Goal: Transaction & Acquisition: Purchase product/service

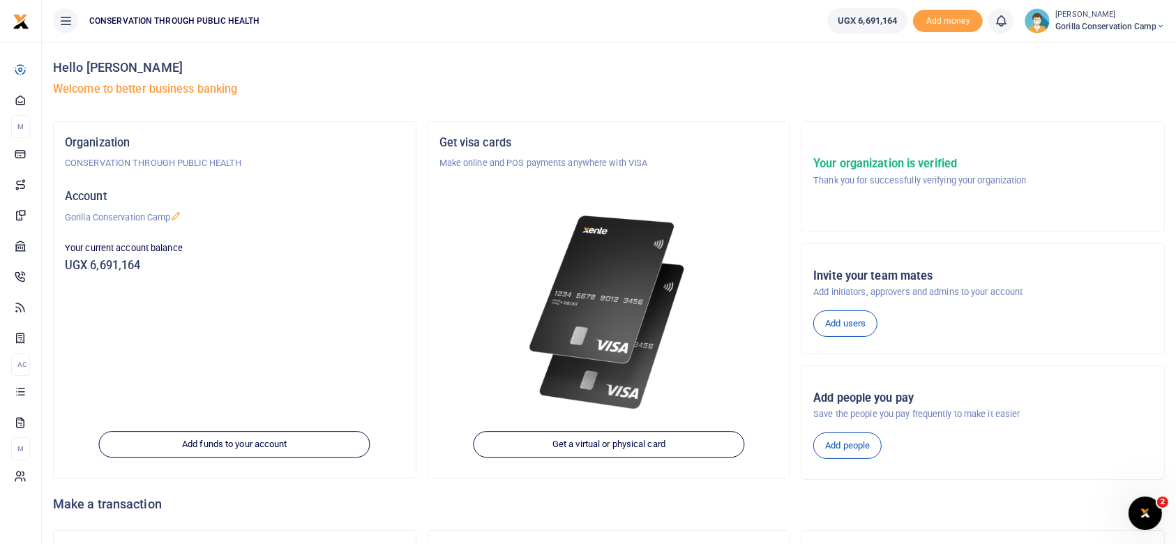
click at [65, 17] on icon at bounding box center [66, 20] width 14 height 15
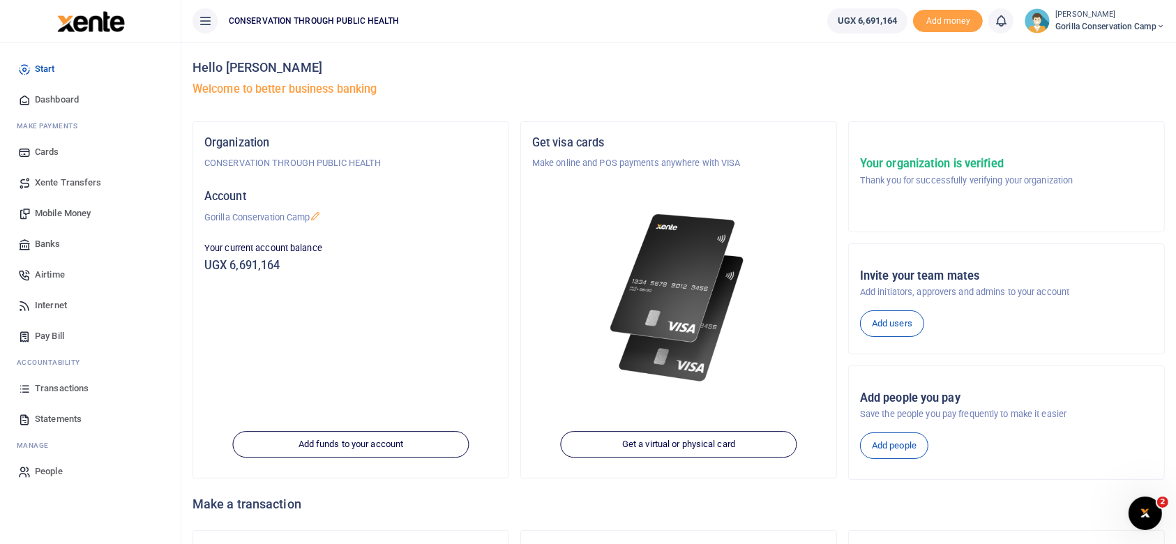
click at [63, 97] on span "Dashboard" at bounding box center [57, 100] width 44 height 14
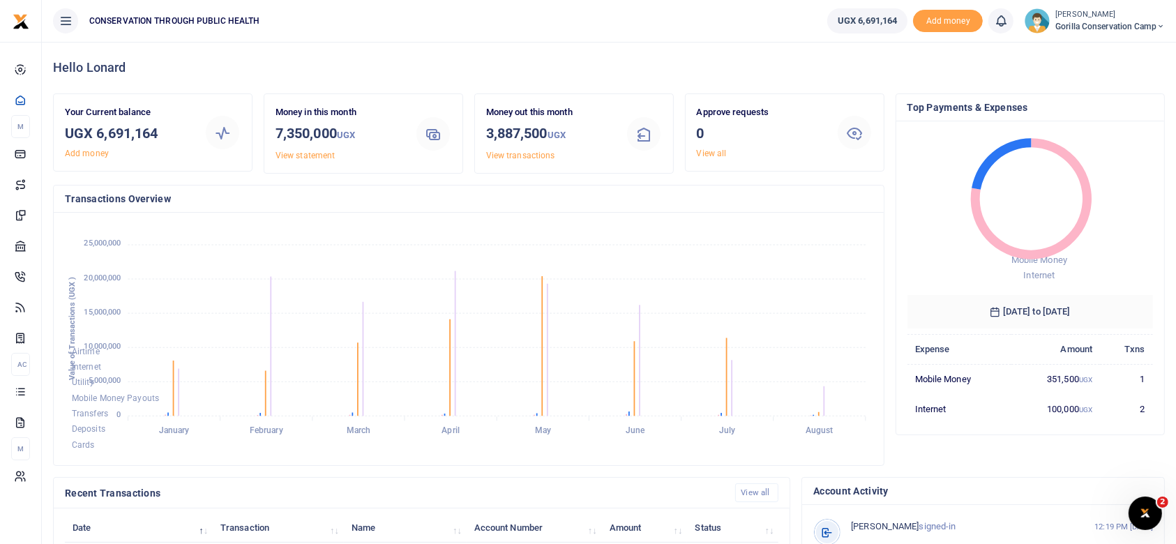
click at [715, 152] on link "View all" at bounding box center [712, 154] width 30 height 10
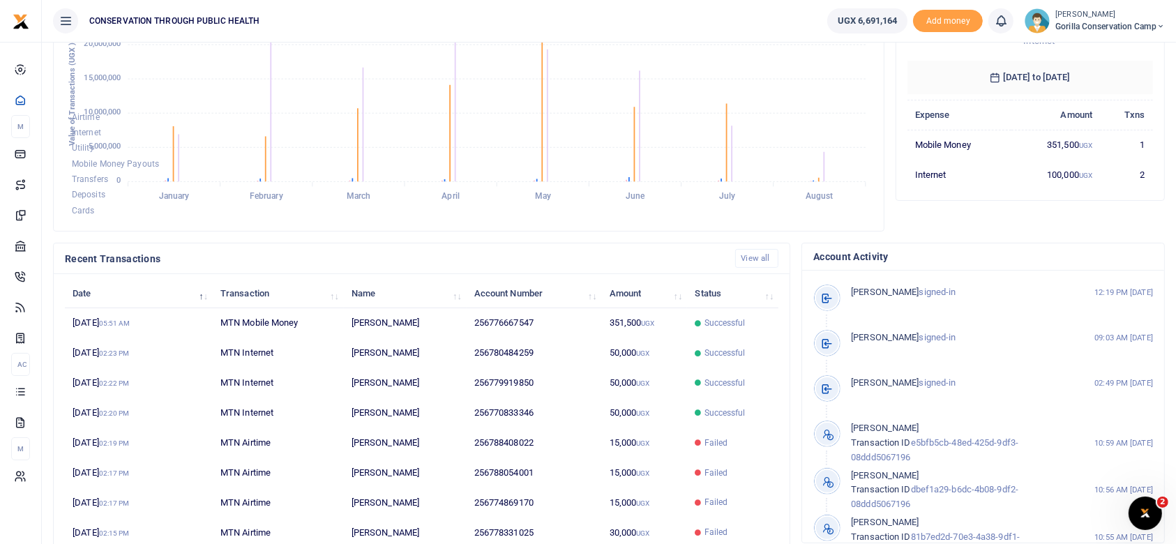
scroll to position [287, 0]
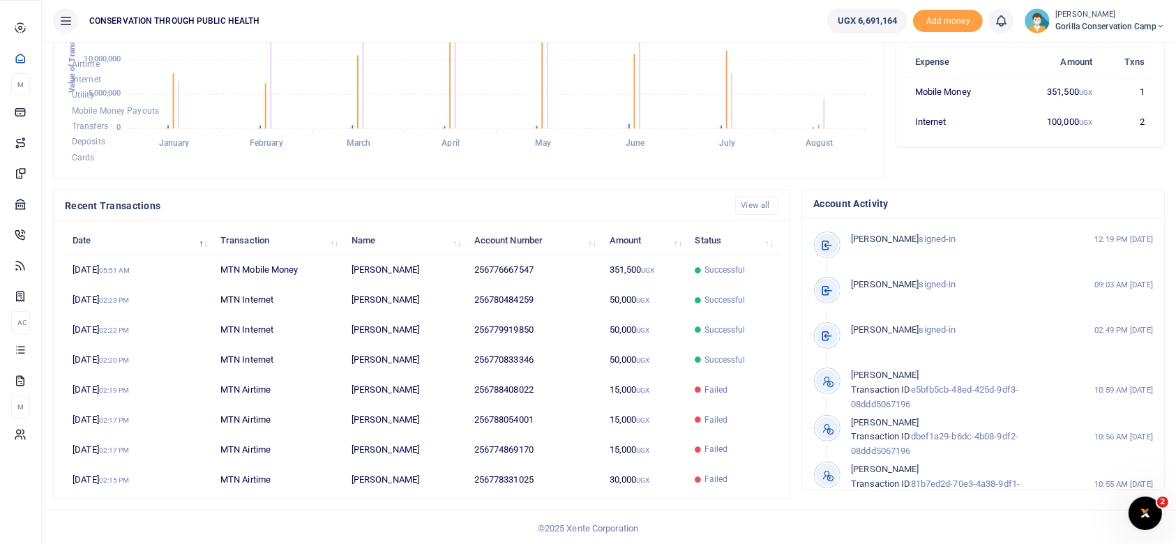
click at [0, 0] on span "Statements" at bounding box center [0, 0] width 0 height 0
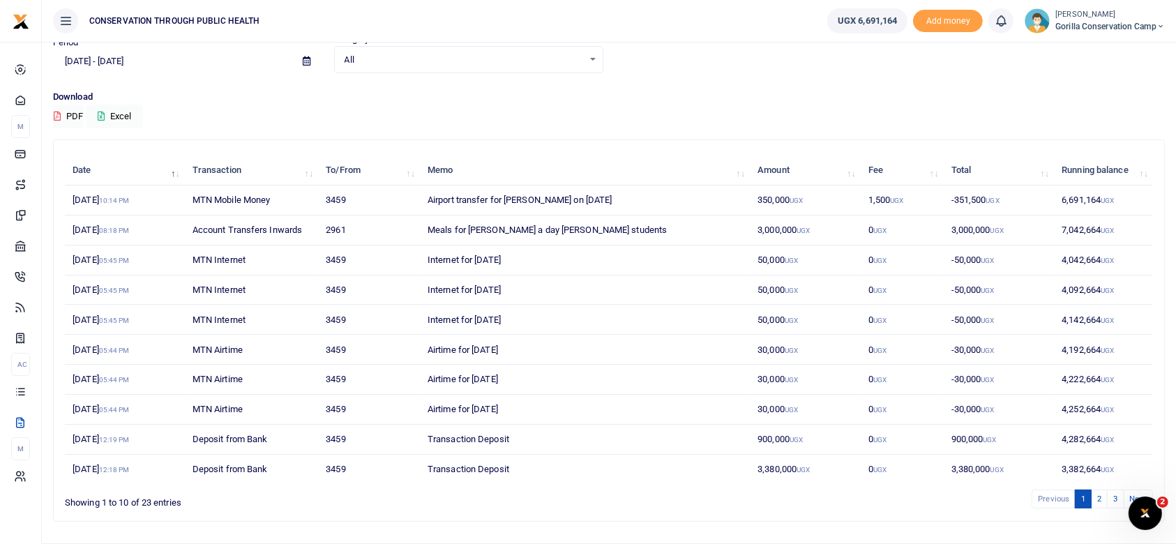
scroll to position [96, 0]
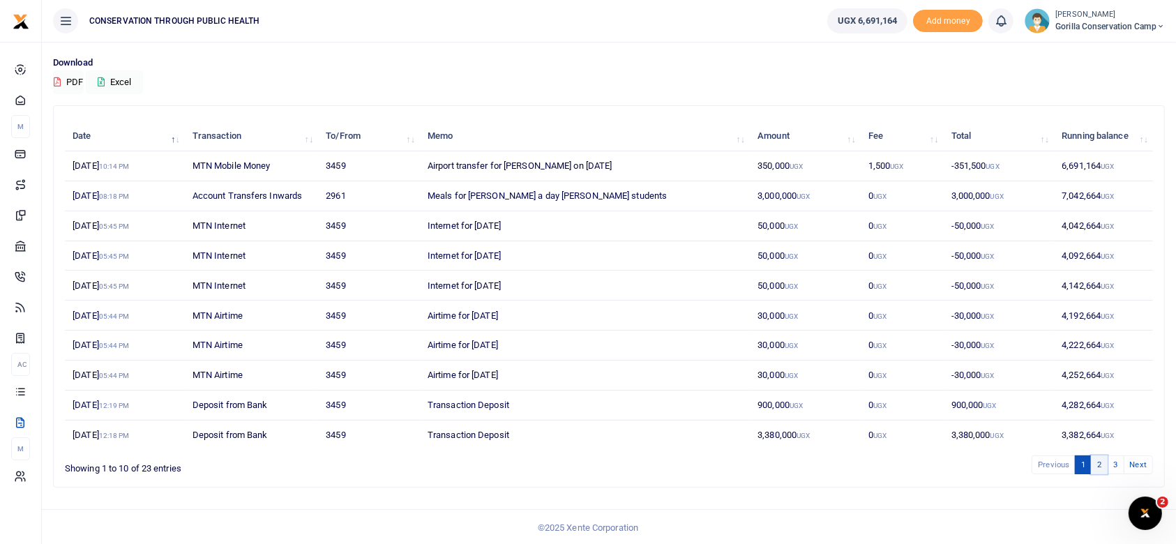
click at [1100, 464] on link "2" at bounding box center [1099, 465] width 17 height 19
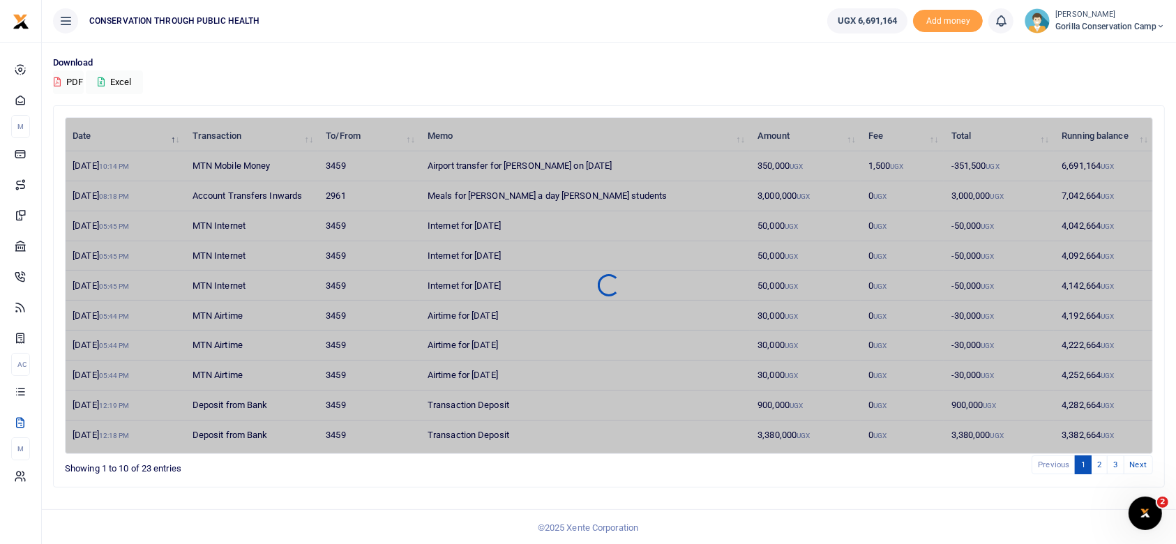
click at [721, 63] on p "Download" at bounding box center [609, 63] width 1112 height 15
click at [1104, 466] on link "2" at bounding box center [1099, 465] width 17 height 19
click at [1099, 457] on link "2" at bounding box center [1099, 465] width 17 height 19
click at [1037, 488] on div "Date Transaction To/From Memo Amount Fee Total Running balance 21st Aug 2025 10…" at bounding box center [608, 301] width 1123 height 393
click at [1028, 26] on img at bounding box center [1037, 20] width 25 height 25
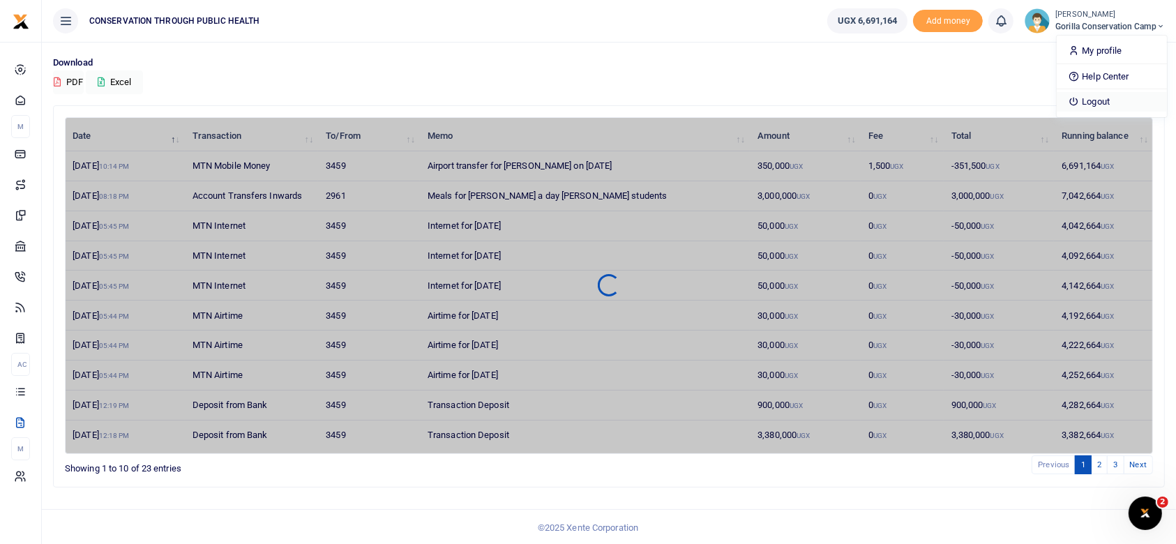
click at [1096, 103] on link "Logout" at bounding box center [1112, 102] width 110 height 20
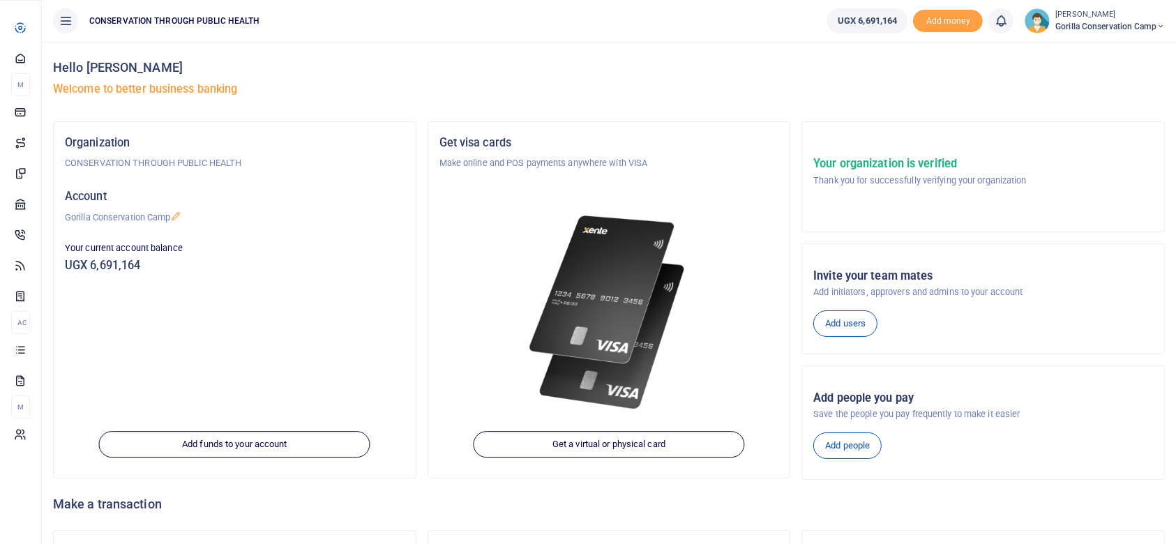
click at [0, 0] on span "Statements" at bounding box center [0, 0] width 0 height 0
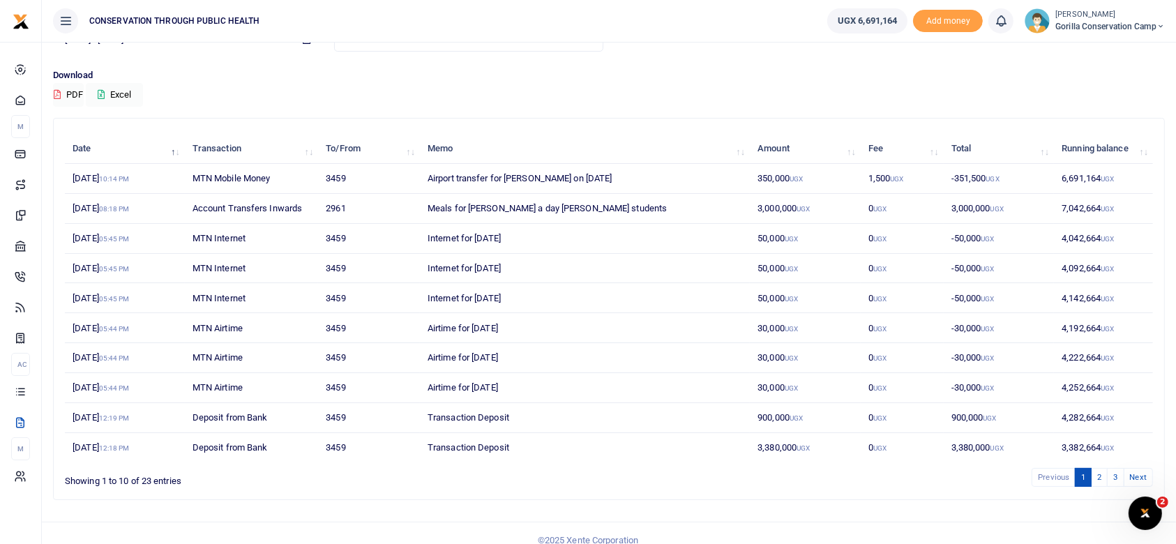
scroll to position [96, 0]
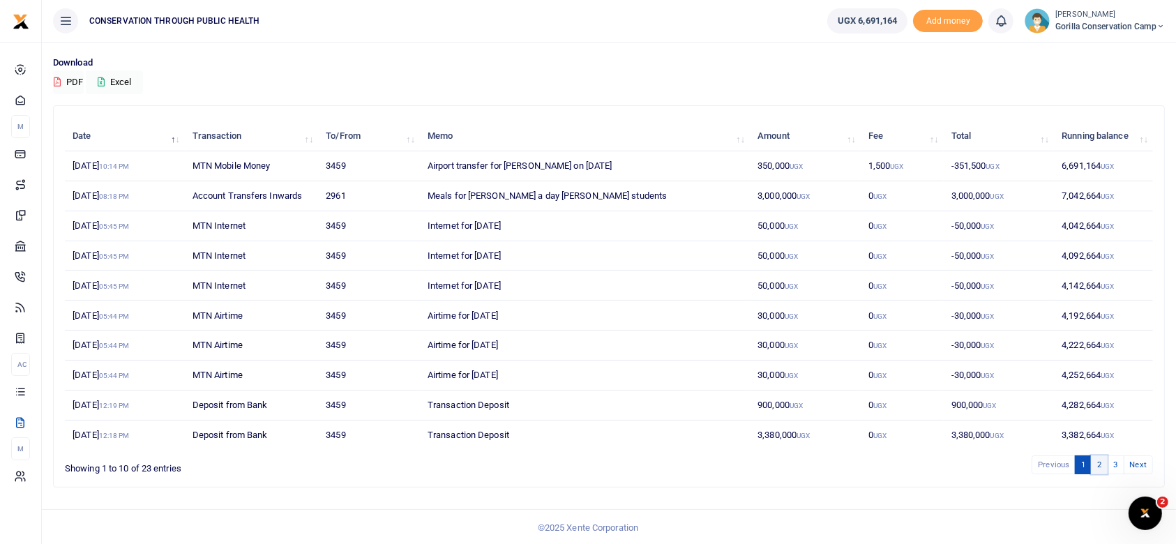
click at [1104, 463] on link "2" at bounding box center [1099, 465] width 17 height 19
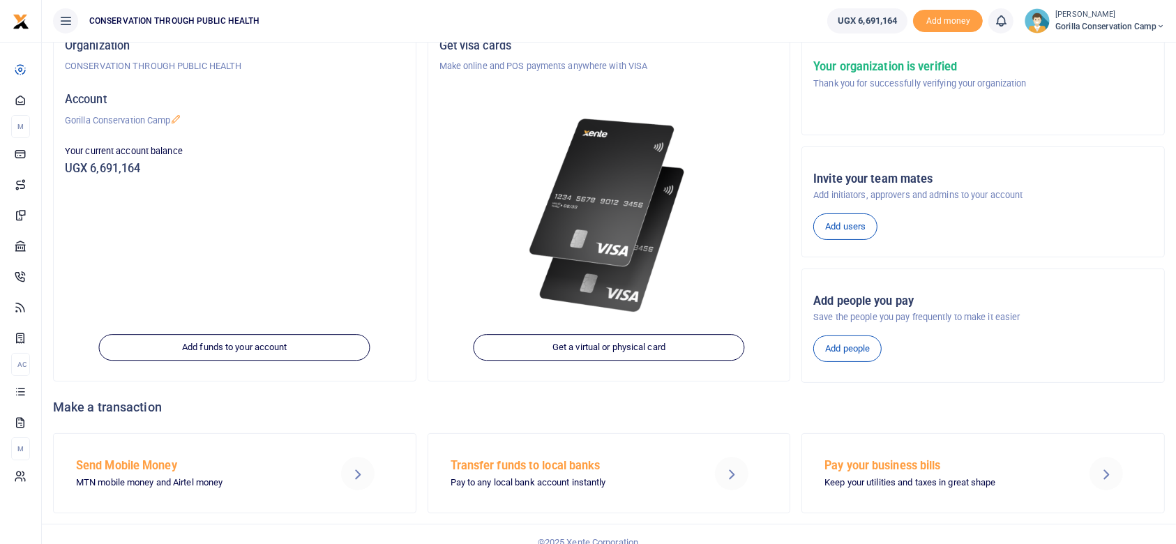
scroll to position [112, 0]
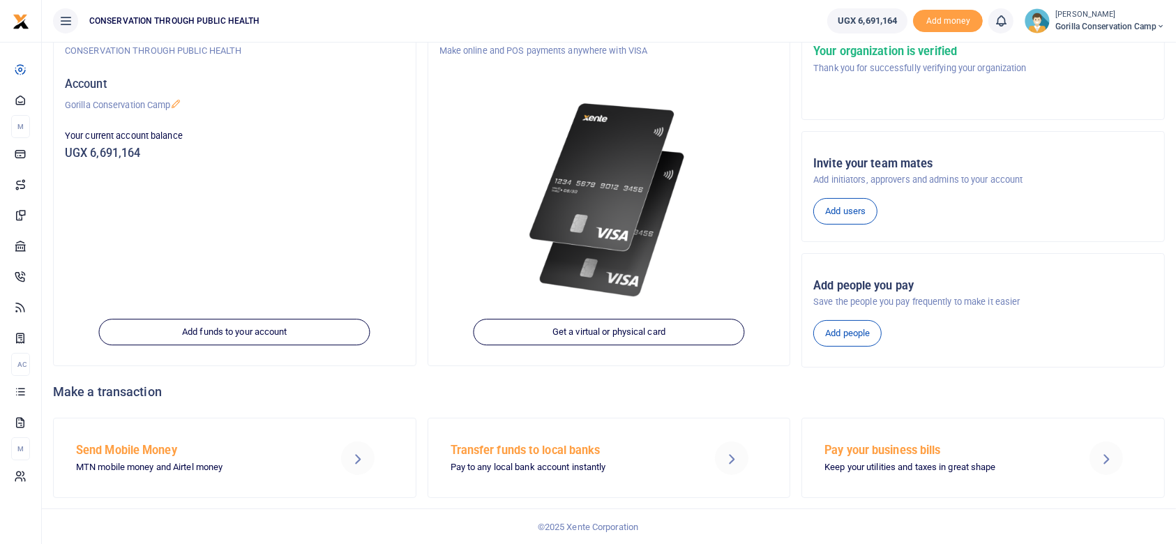
click at [168, 456] on h5 "Send Mobile Money" at bounding box center [193, 451] width 235 height 14
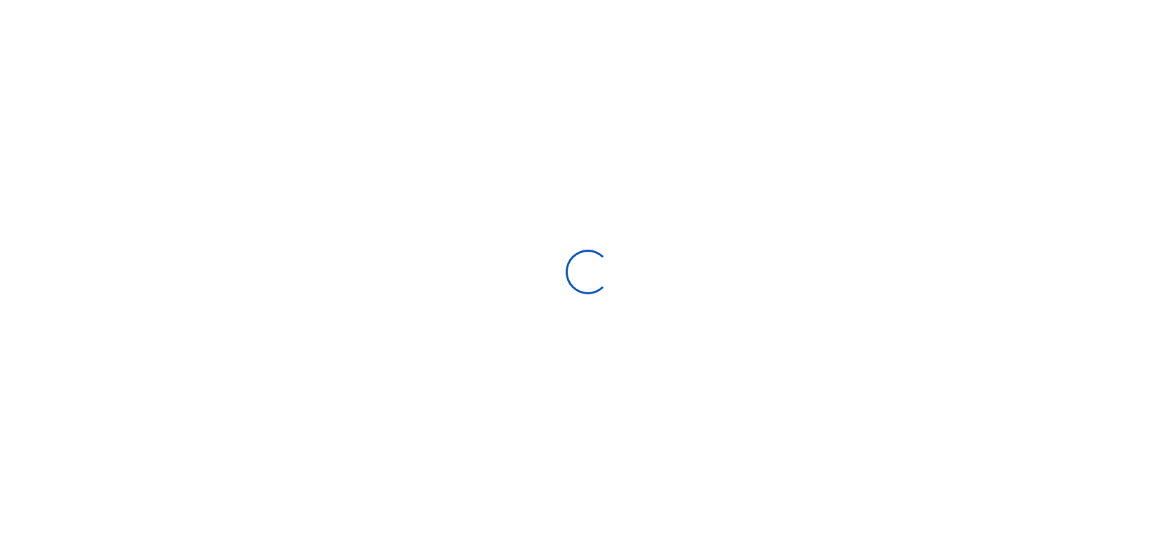
select select
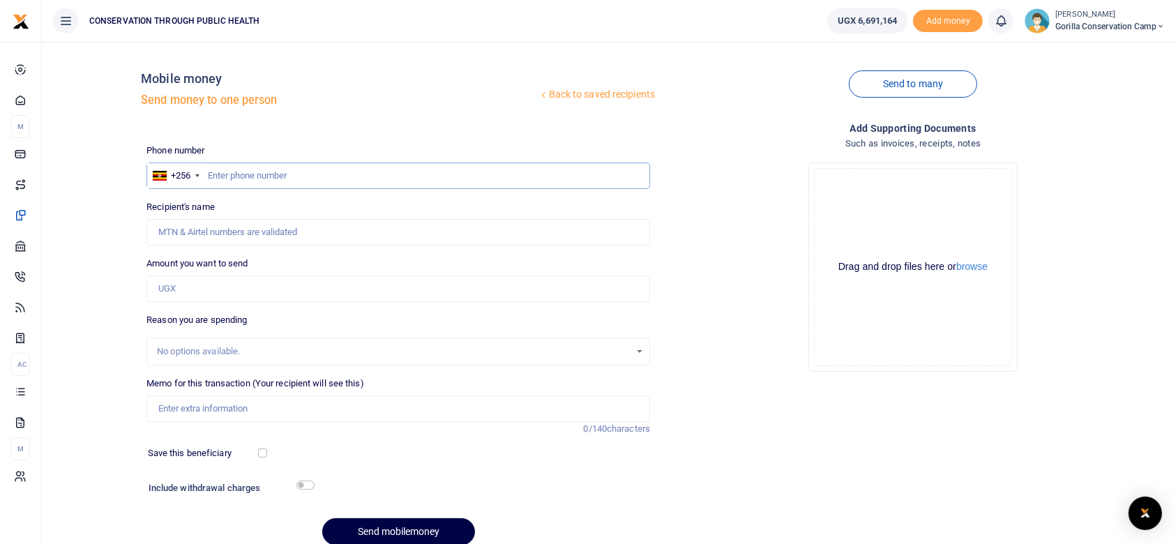
click at [223, 173] on input "text" at bounding box center [398, 176] width 504 height 27
type input "789566386"
type input "[PERSON_NAME] Tumushabe"
type input "7"
type input "779115315"
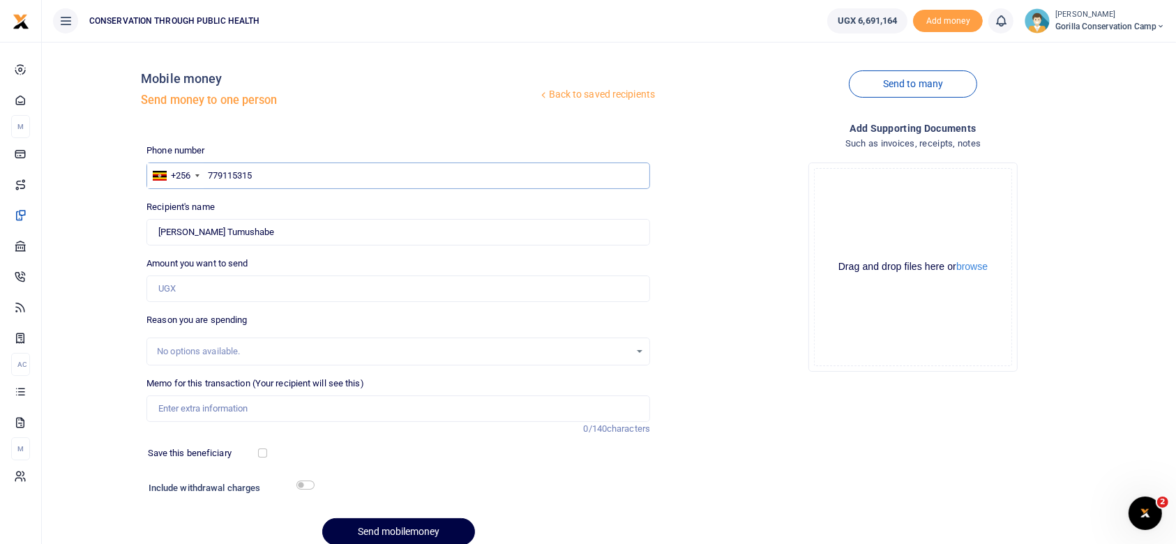
type input "Okotel [PERSON_NAME]"
type input "779115315"
click at [186, 291] on input "Amount you want to send" at bounding box center [398, 289] width 504 height 27
type input "300,000"
click at [177, 404] on input "Memo for this transaction (Your recipient will see this)" at bounding box center [398, 409] width 504 height 27
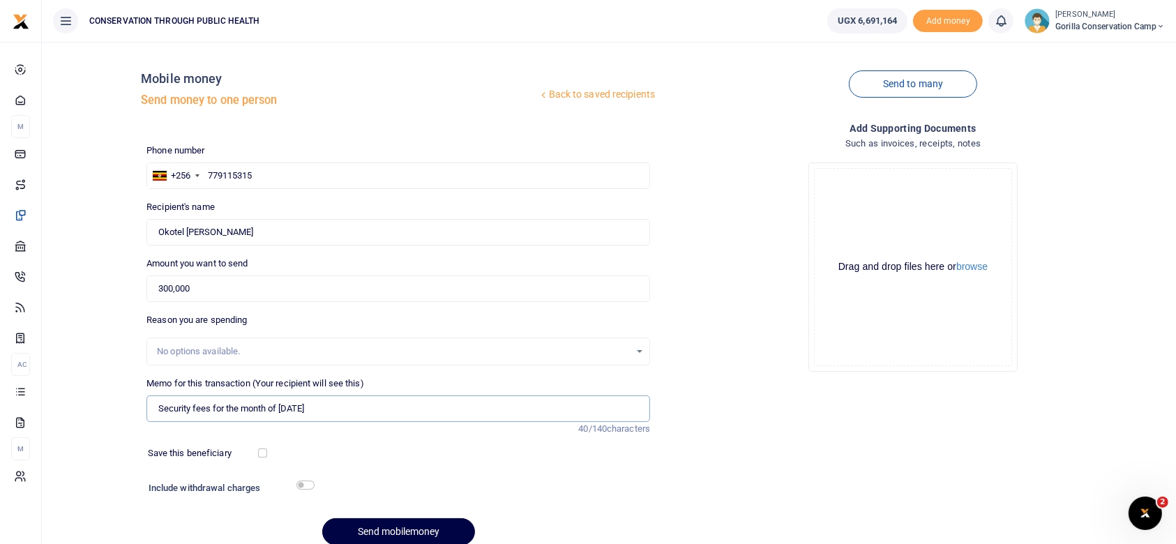
type input "Security fees for the month of July 2025"
click at [306, 485] on input "checkbox" at bounding box center [305, 485] width 18 height 9
checkbox input "true"
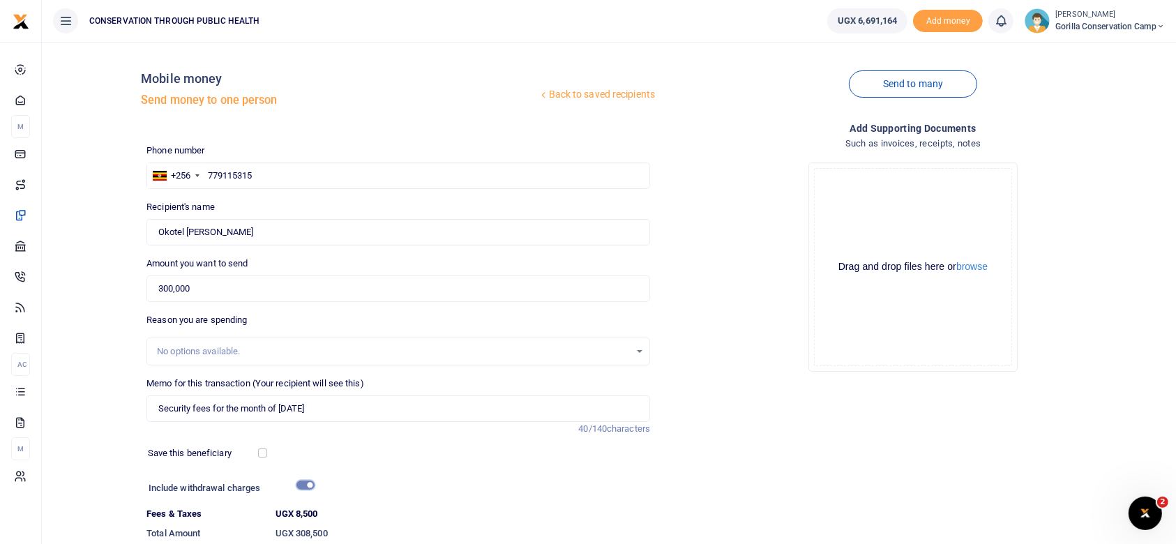
scroll to position [98, 0]
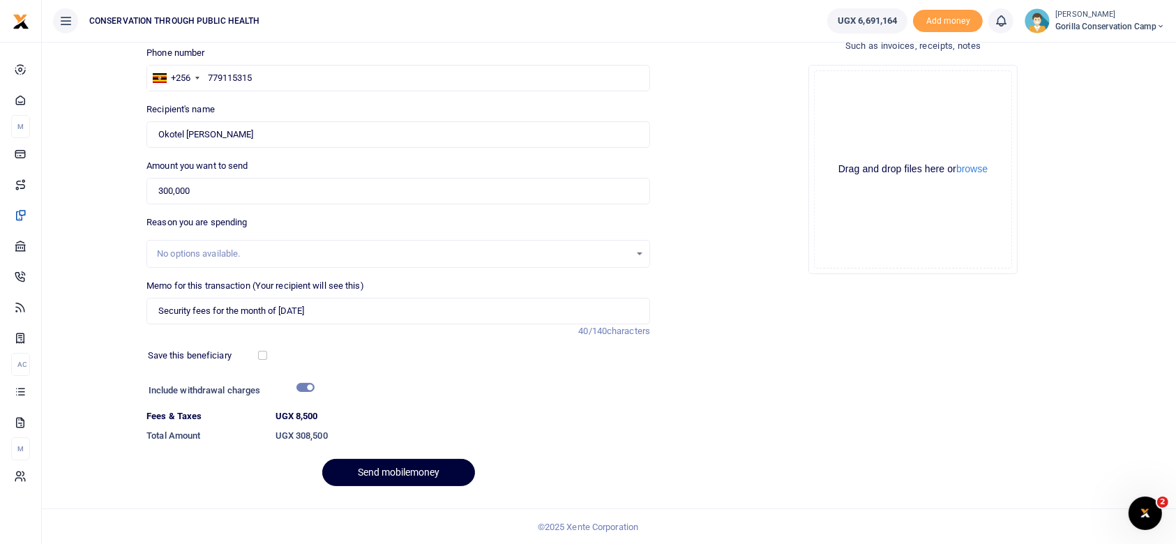
click at [412, 467] on button "Send mobilemoney" at bounding box center [398, 472] width 153 height 27
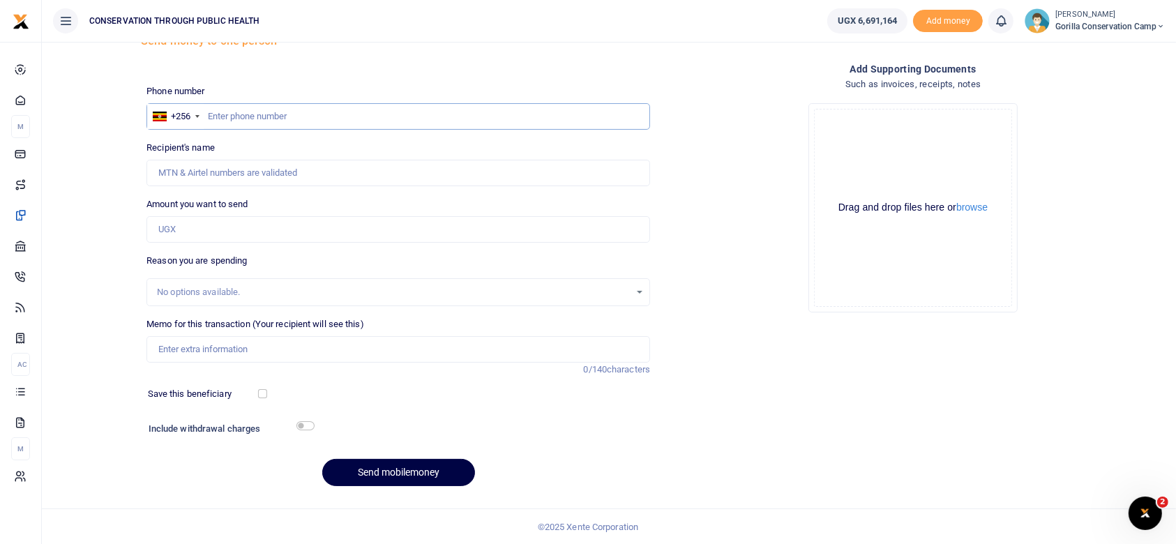
click at [218, 114] on input "text" at bounding box center [398, 116] width 504 height 27
type input "785821353"
type input "[PERSON_NAME]"
type input "7"
type input "785821352"
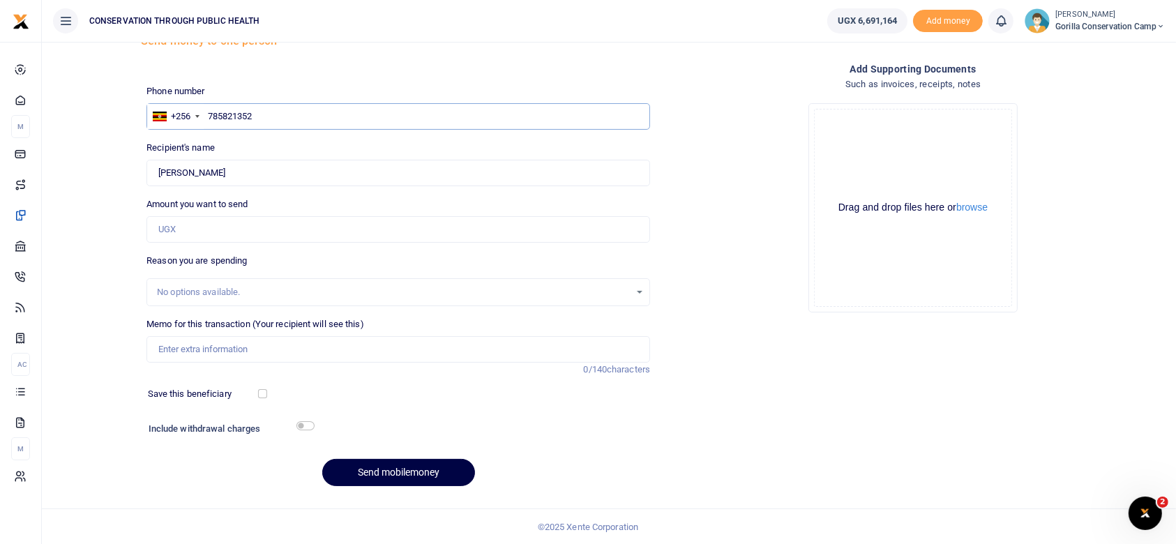
type input "[PERSON_NAME]"
type input "785821352"
click at [206, 224] on input "Amount you want to send" at bounding box center [398, 229] width 504 height 27
type input "320,000"
click at [196, 347] on input "Memo for this transaction (Your recipient will see this)" at bounding box center [398, 349] width 504 height 27
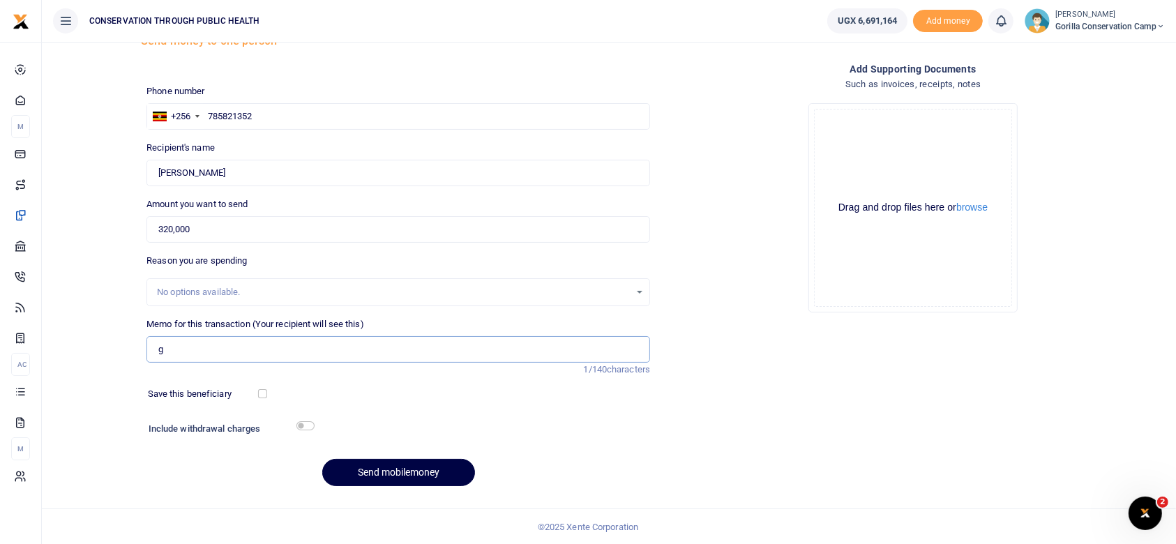
type input "Gas refilling"
click at [394, 466] on button "Send mobilemoney" at bounding box center [398, 472] width 153 height 27
click at [209, 112] on input "text" at bounding box center [398, 116] width 504 height 27
type input "791425063"
type input "[PERSON_NAME]"
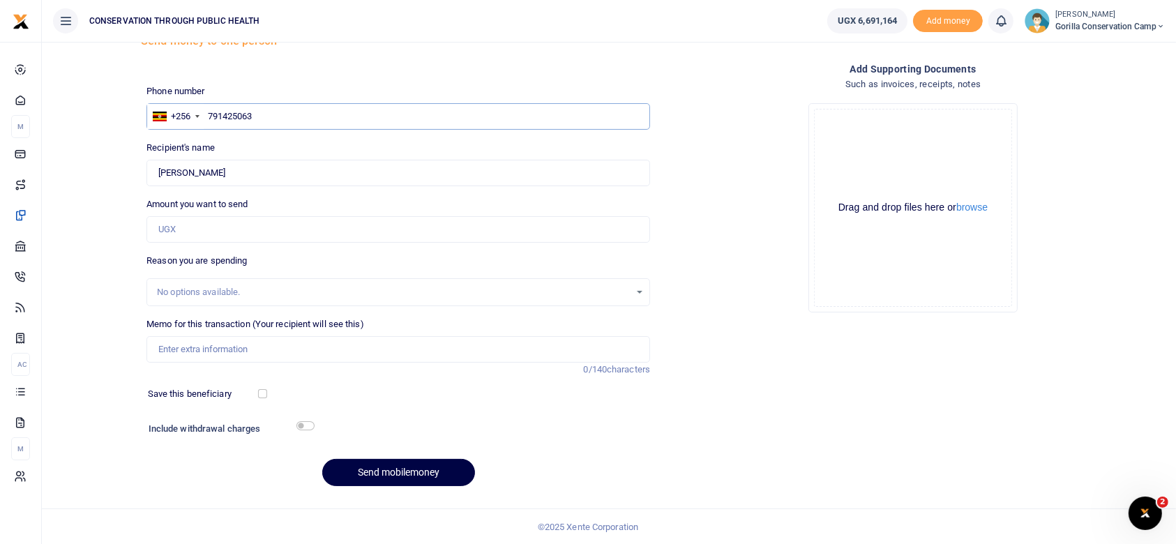
type input "791425063"
click at [181, 232] on input "Amount you want to send" at bounding box center [398, 229] width 504 height 27
click at [231, 176] on input "Found" at bounding box center [398, 173] width 504 height 27
type input "M"
type input "E"
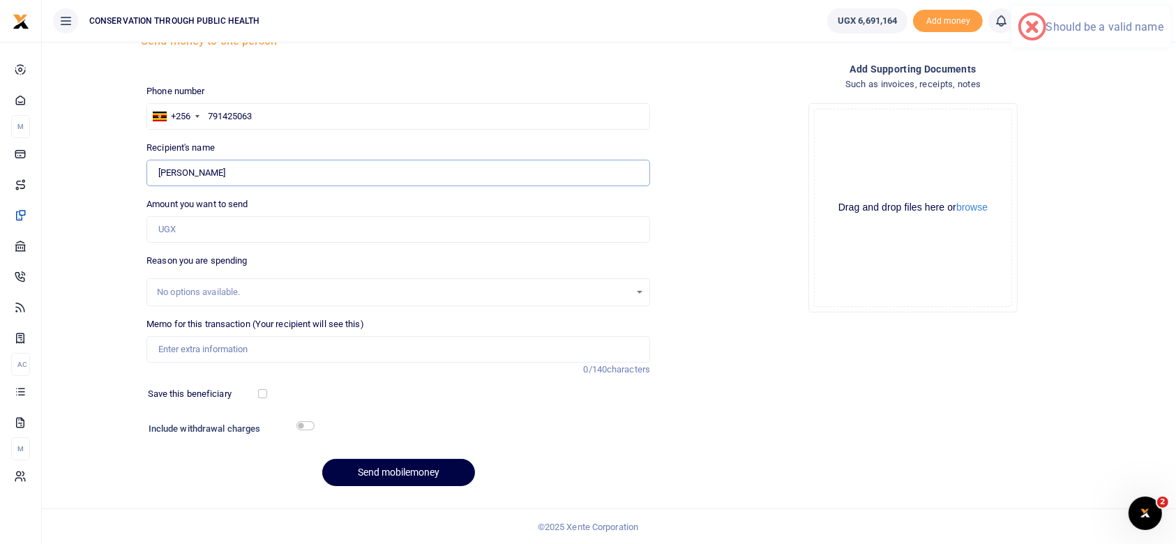
type input "[PERSON_NAME]"
click at [198, 225] on input "Amount you want to send" at bounding box center [398, 229] width 504 height 27
type input "189,000"
click at [191, 352] on input "Memo for this transaction (Your recipient will see this)" at bounding box center [398, 349] width 504 height 27
type input "Staff food"
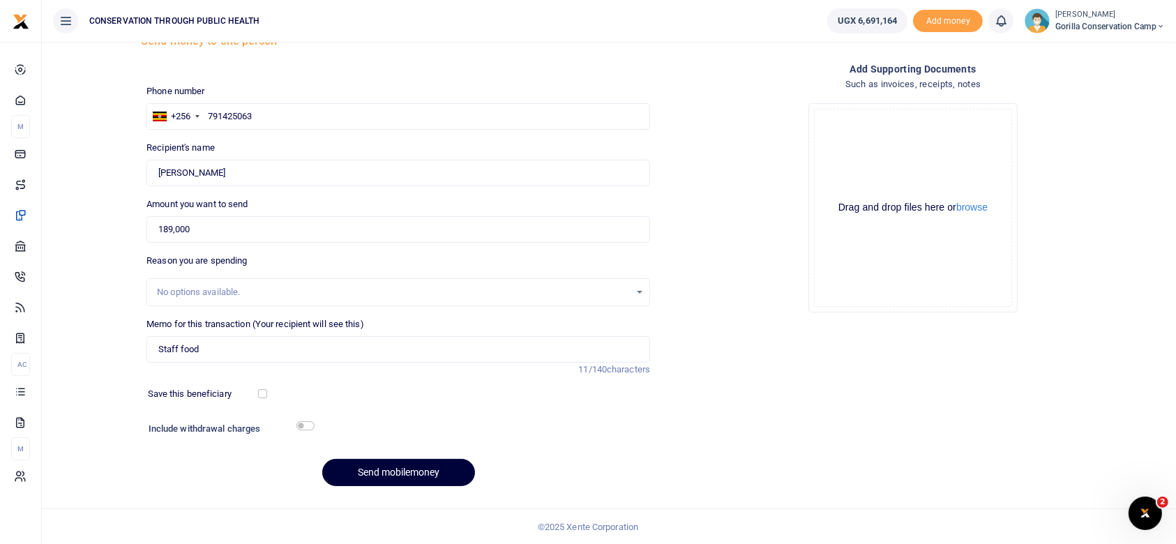
click at [433, 467] on button "Send mobilemoney" at bounding box center [398, 472] width 153 height 27
click at [211, 114] on input "text" at bounding box center [398, 116] width 504 height 27
type input "0780484259"
type input "[PERSON_NAME]"
type input "0780484259"
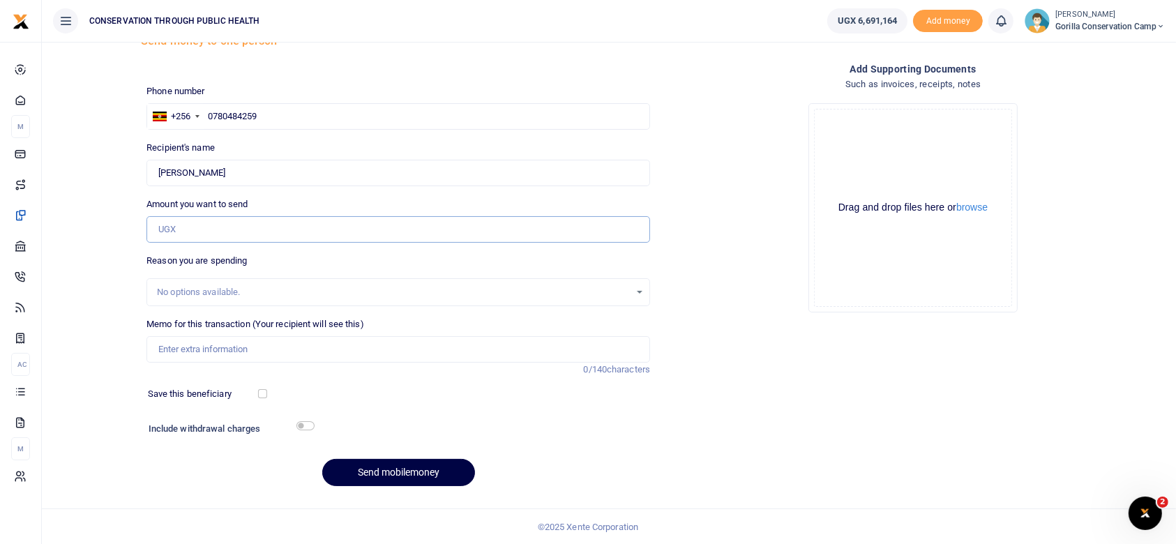
click at [185, 225] on input "Amount you want to send" at bounding box center [398, 229] width 504 height 27
type input "300,000"
click at [173, 345] on input "Memo for this transaction (Your recipient will see this)" at bounding box center [398, 349] width 504 height 27
type input "Electricity for the Camp"
click at [308, 424] on input "checkbox" at bounding box center [305, 425] width 18 height 9
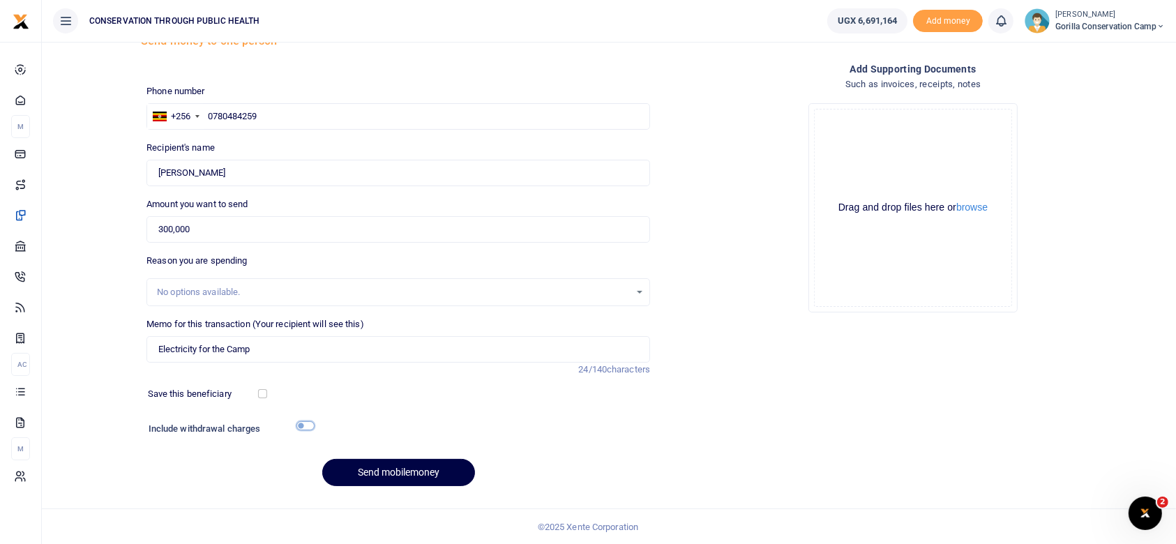
checkbox input "true"
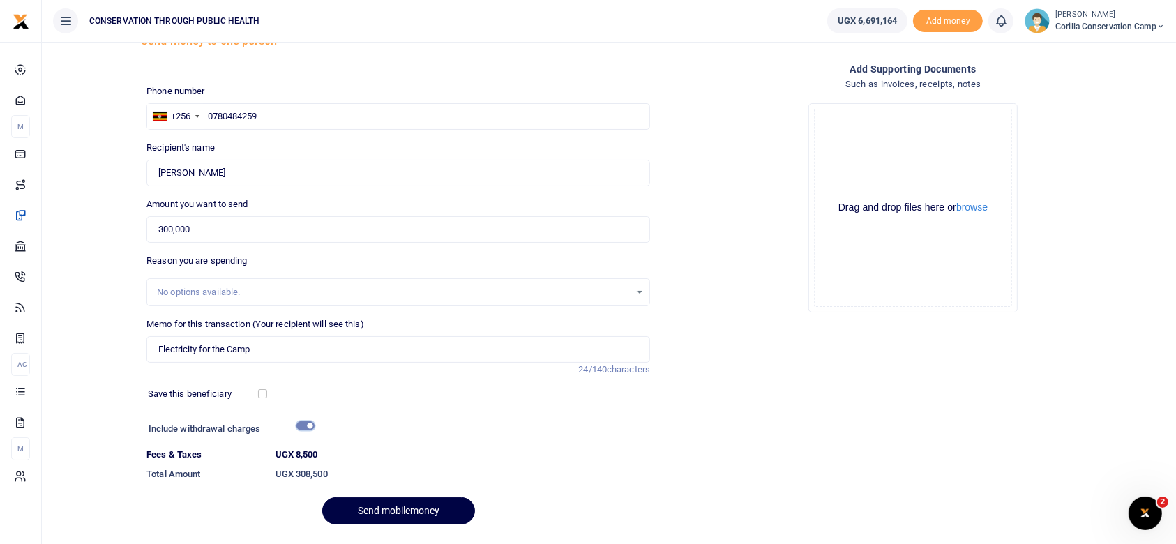
scroll to position [98, 0]
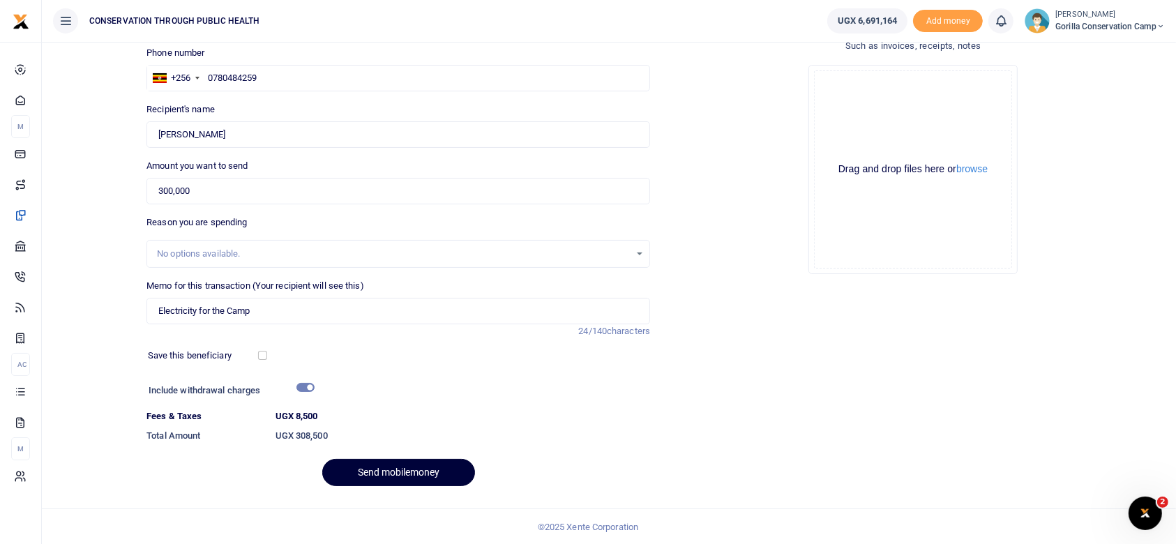
click at [424, 466] on button "Send mobilemoney" at bounding box center [398, 472] width 153 height 27
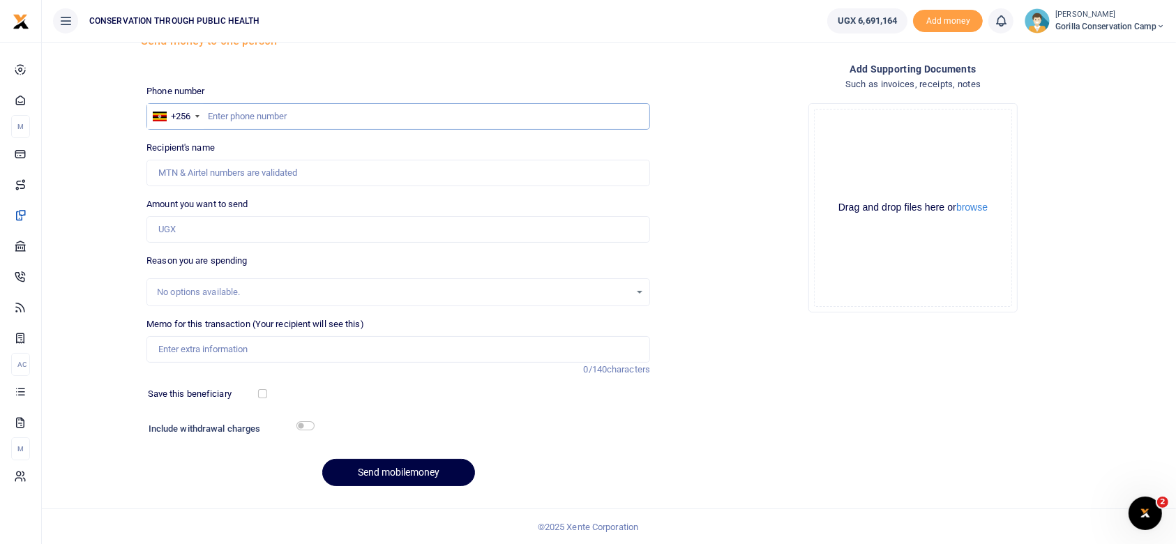
click at [213, 112] on input "text" at bounding box center [398, 116] width 504 height 27
click at [0, 0] on span "Statements" at bounding box center [0, 0] width 0 height 0
click at [220, 114] on input "text" at bounding box center [398, 116] width 504 height 27
type input "777212742"
type input "Daudi Tumwebazi"
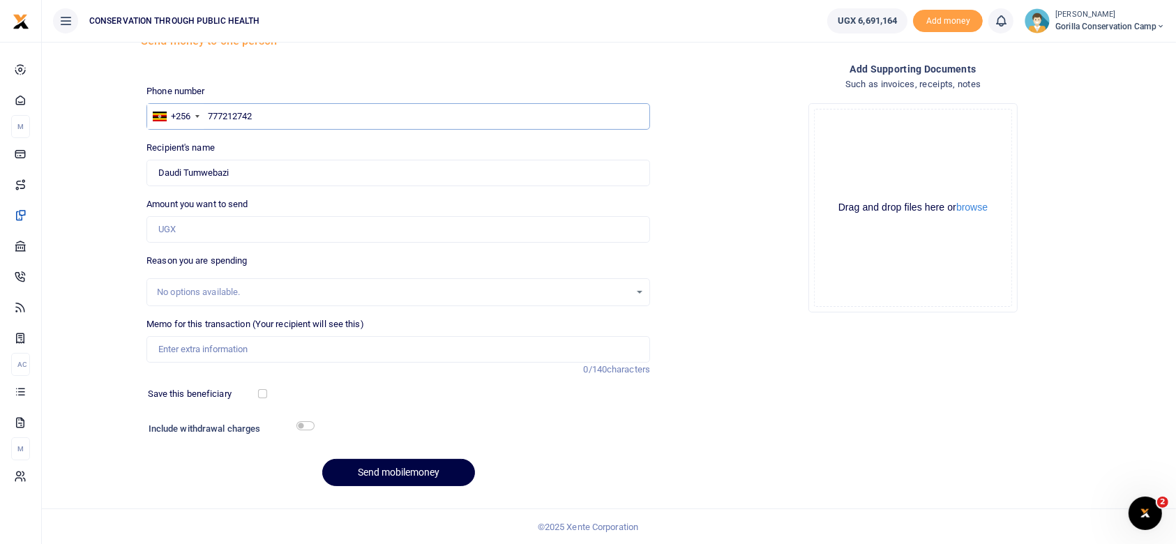
type input "777212742"
click at [196, 230] on input "Amount you want to send" at bounding box center [398, 229] width 504 height 27
type input "105,000"
click at [179, 345] on input "Memo for this transaction (Your recipient will see this)" at bounding box center [398, 349] width 504 height 27
type input "Staff charcoal"
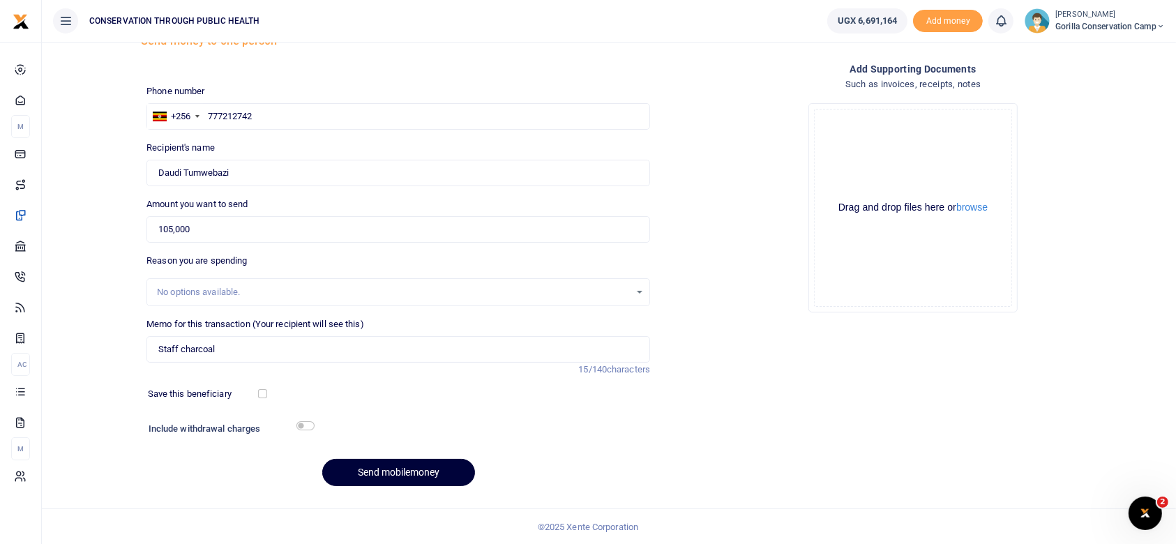
click at [386, 474] on button "Send mobilemoney" at bounding box center [398, 472] width 153 height 27
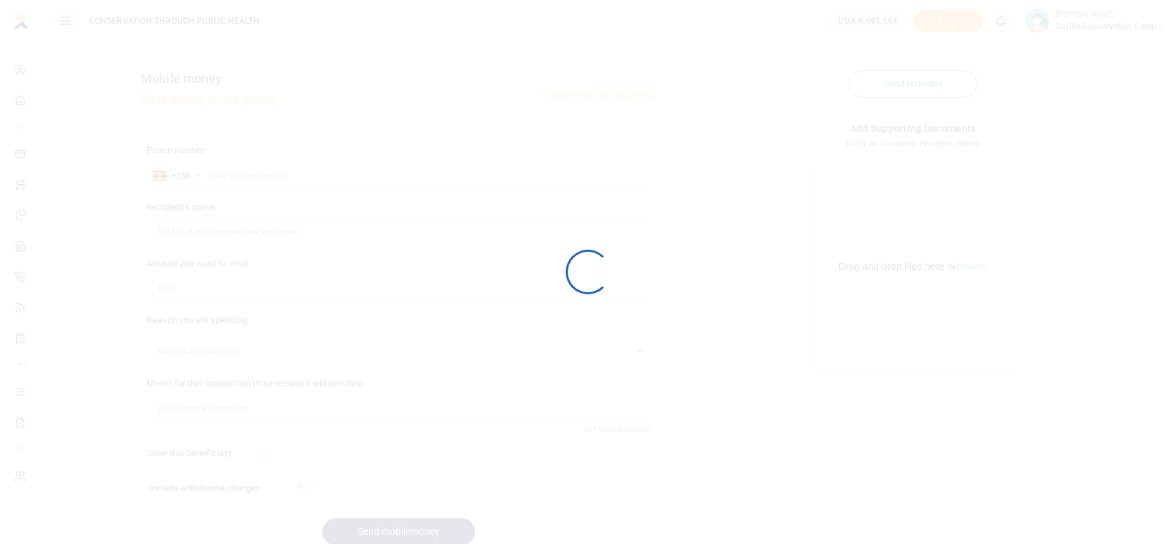
scroll to position [59, 0]
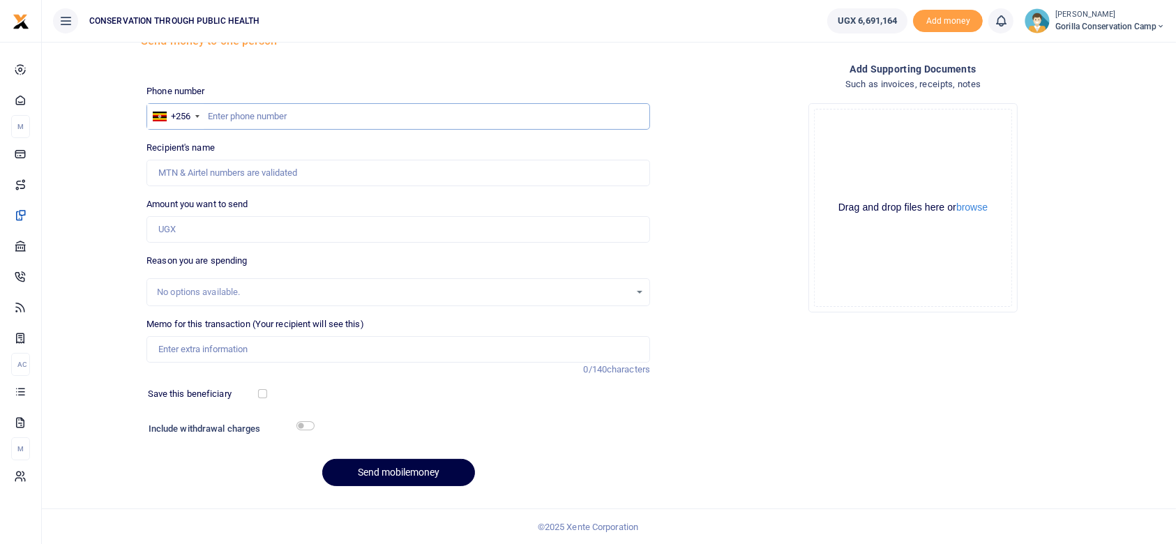
click at [218, 106] on input "text" at bounding box center [398, 116] width 504 height 27
type input "763818792"
type input "[PERSON_NAME]"
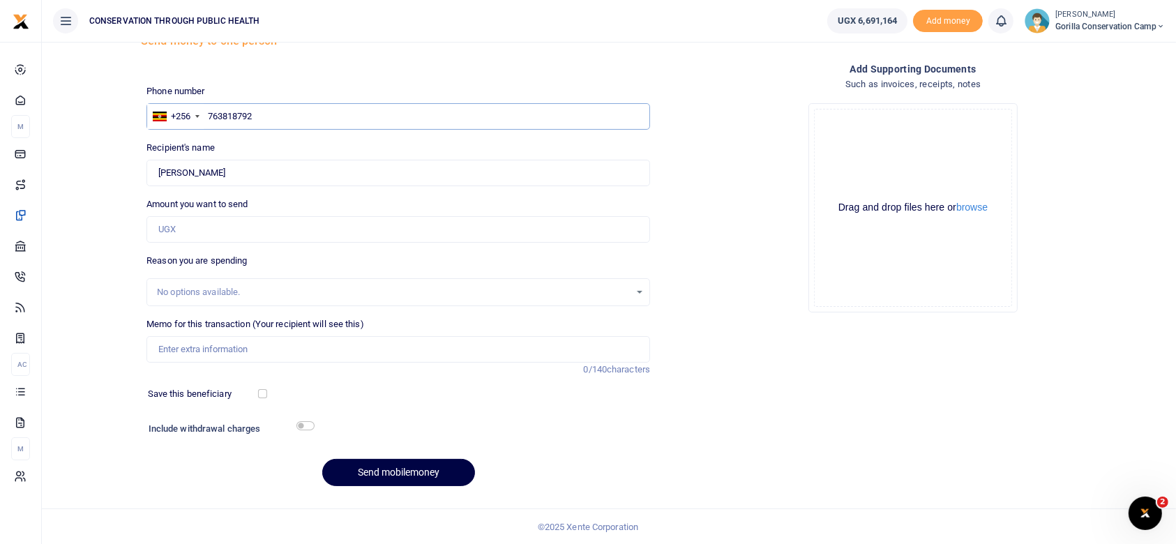
type input "763818792"
click at [188, 234] on input "Amount you want to send" at bounding box center [398, 229] width 504 height 27
type input "150,000"
click at [187, 353] on input "Memo for this transaction (Your recipient will see this)" at bounding box center [398, 349] width 504 height 27
type input "Staff cook monthly payment"
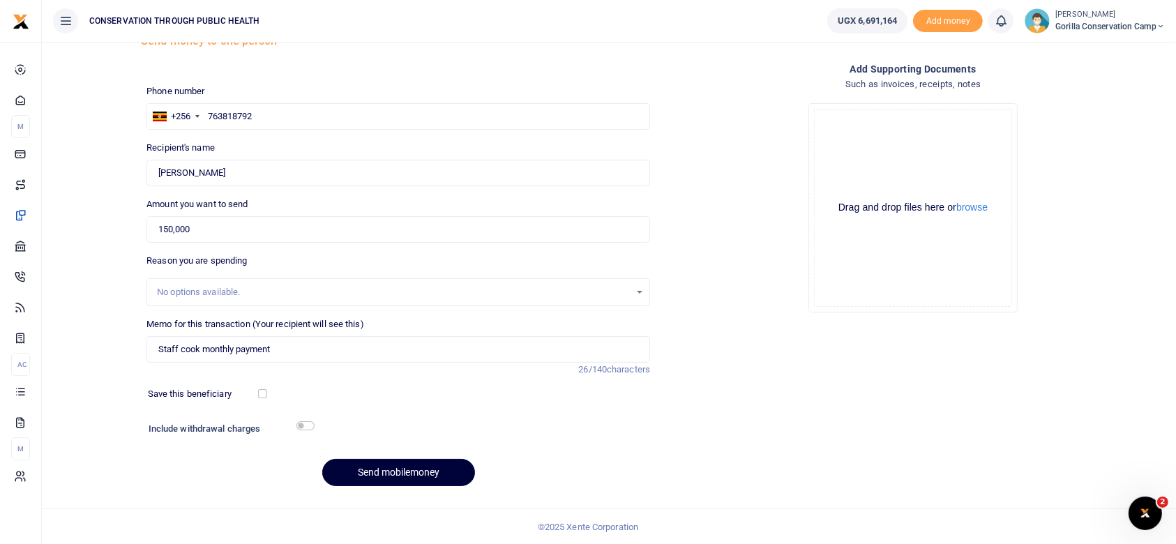
click at [419, 470] on button "Send mobilemoney" at bounding box center [398, 472] width 153 height 27
